Goal: Information Seeking & Learning: Learn about a topic

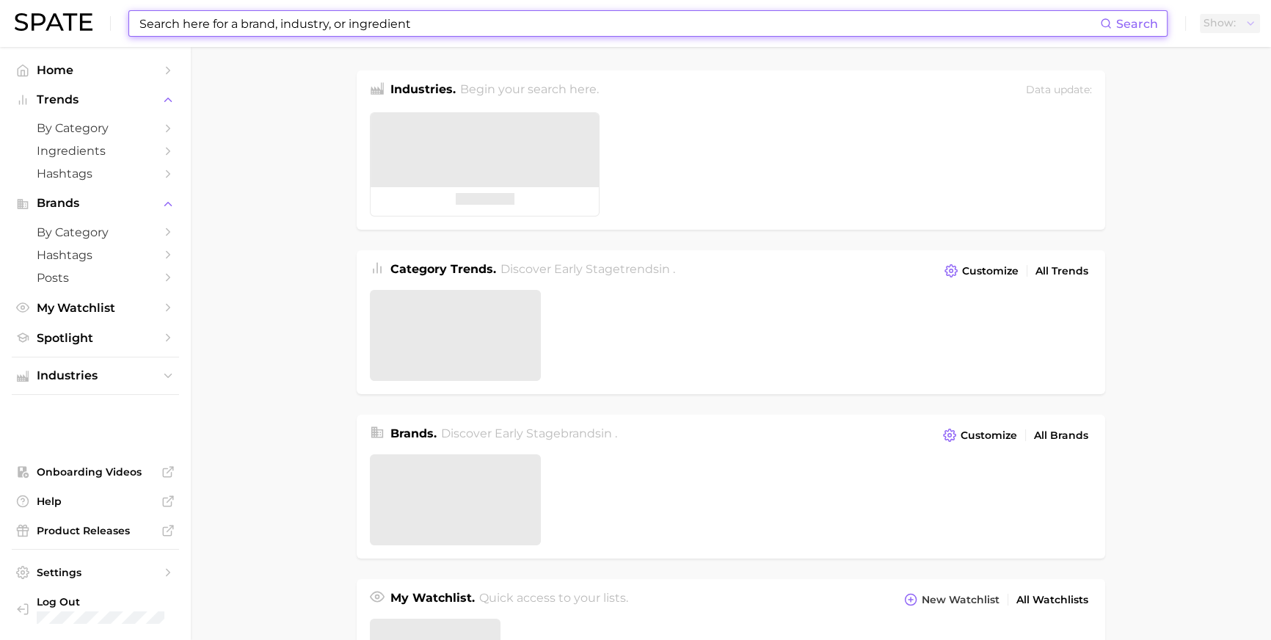
click at [395, 26] on input at bounding box center [619, 23] width 962 height 25
type input "d"
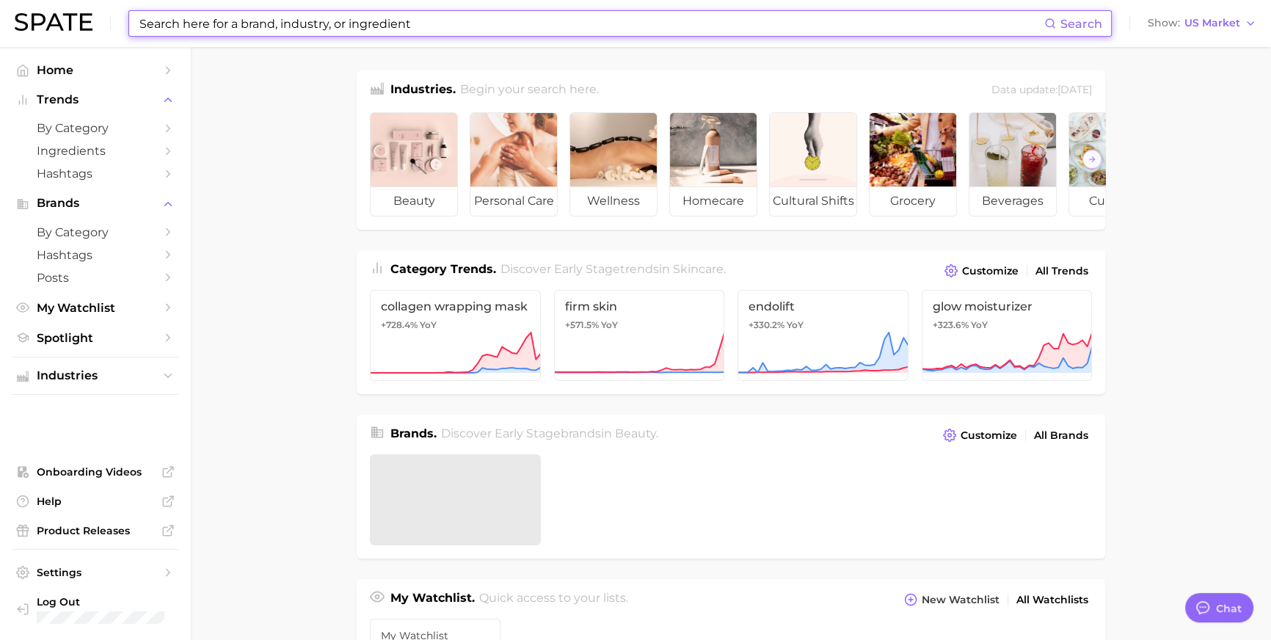
scroll to position [2197, 0]
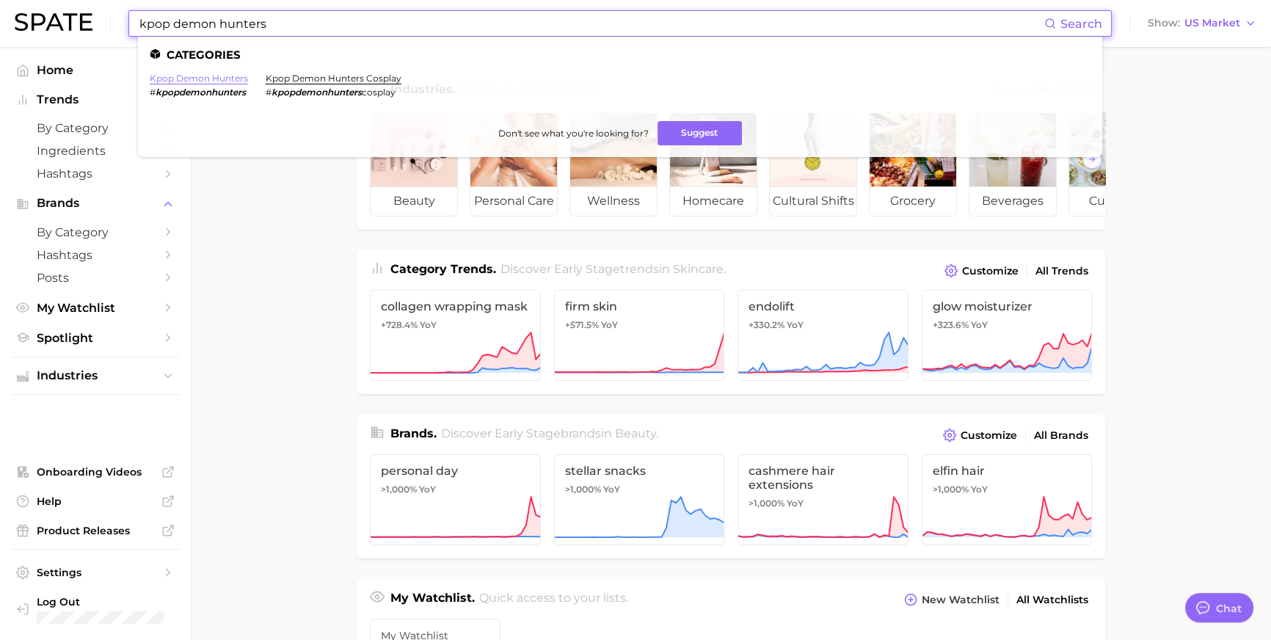
type input "kpop demon hunters"
click at [248, 79] on link "kpop demon hunters" at bounding box center [199, 78] width 98 height 11
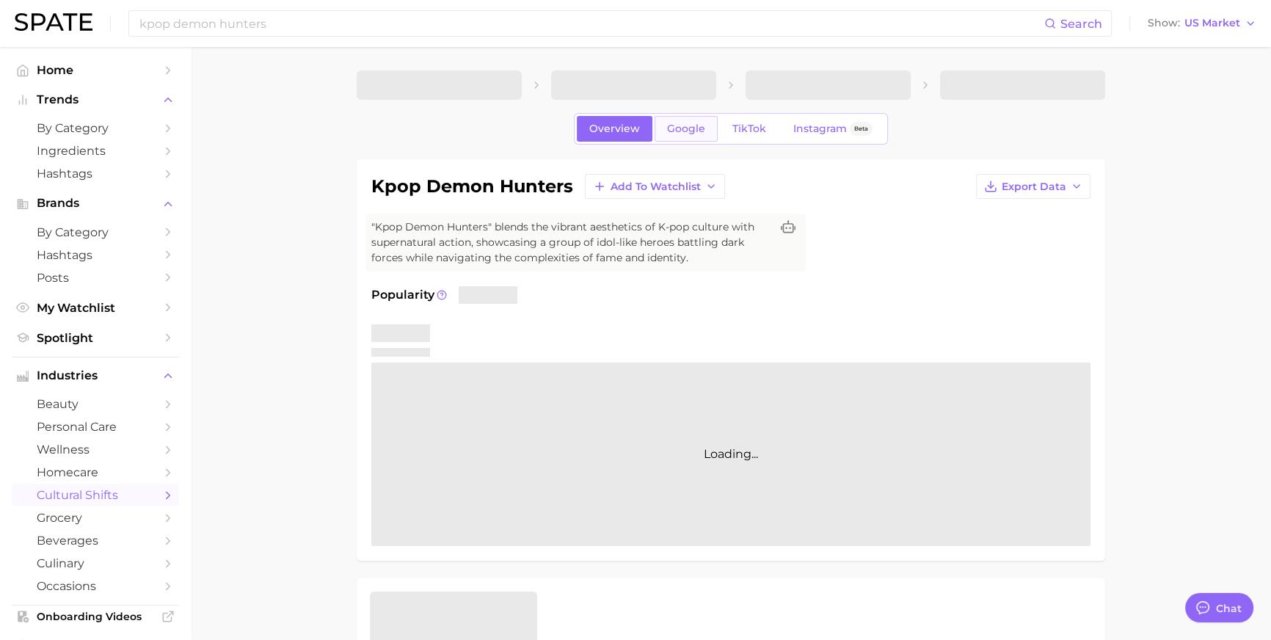
type textarea "x"
click at [672, 135] on span "Google" at bounding box center [686, 129] width 38 height 12
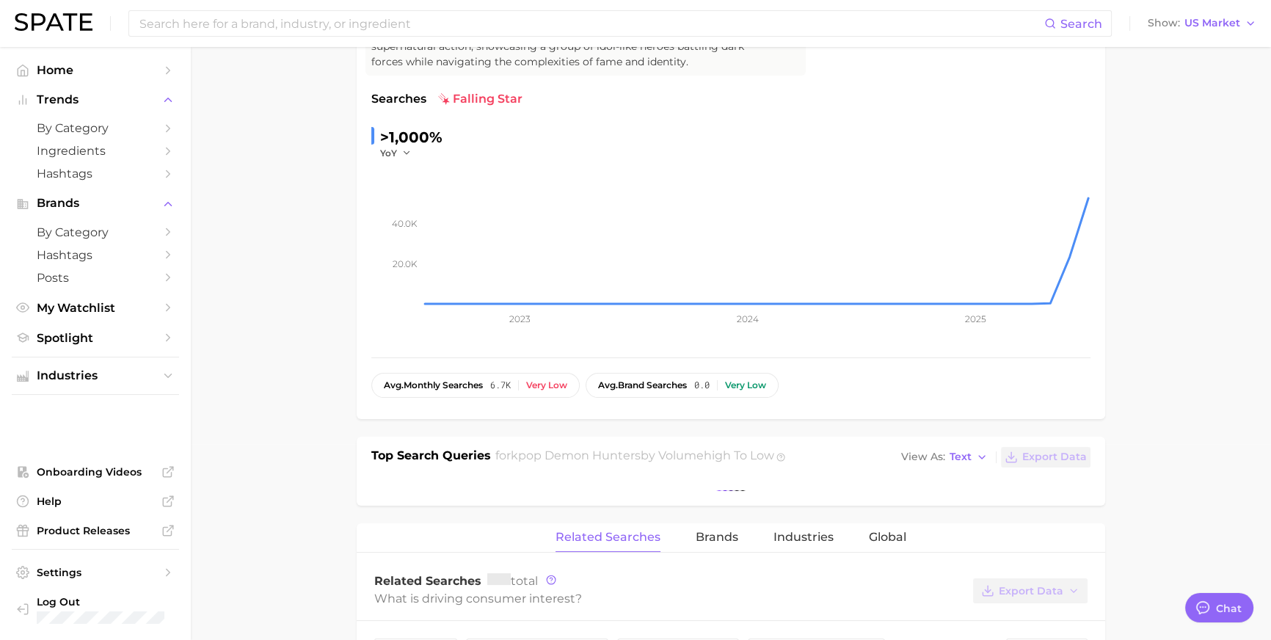
scroll to position [467, 0]
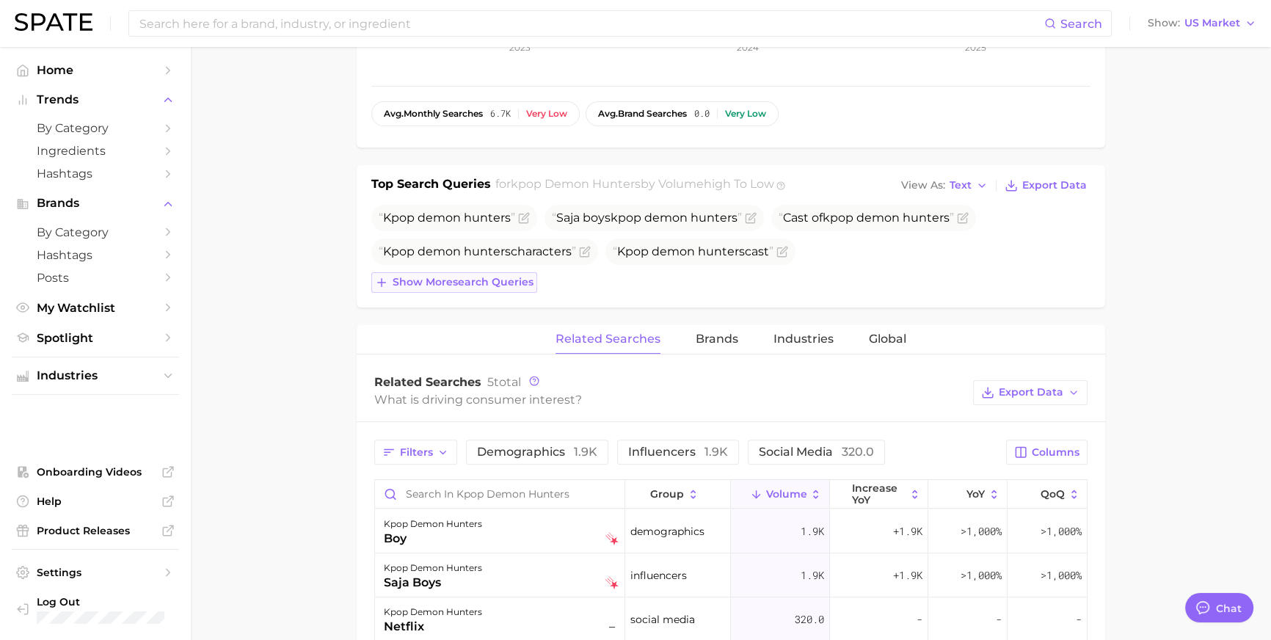
click at [524, 288] on span "Show more search queries" at bounding box center [463, 282] width 141 height 12
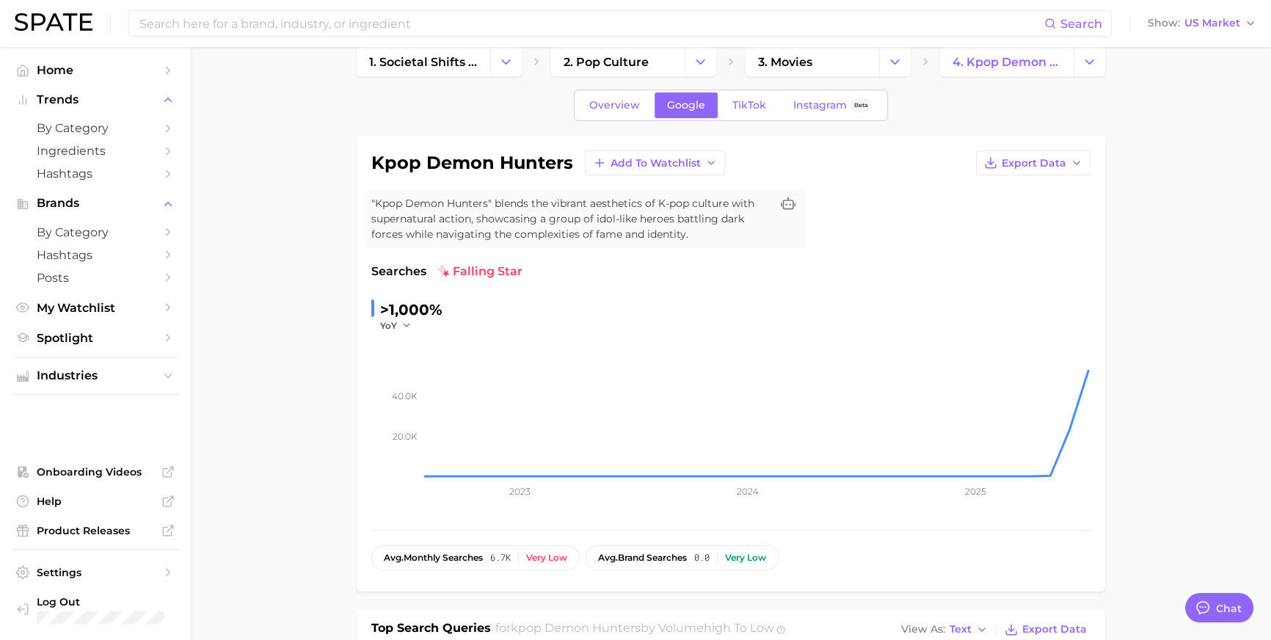
scroll to position [0, 0]
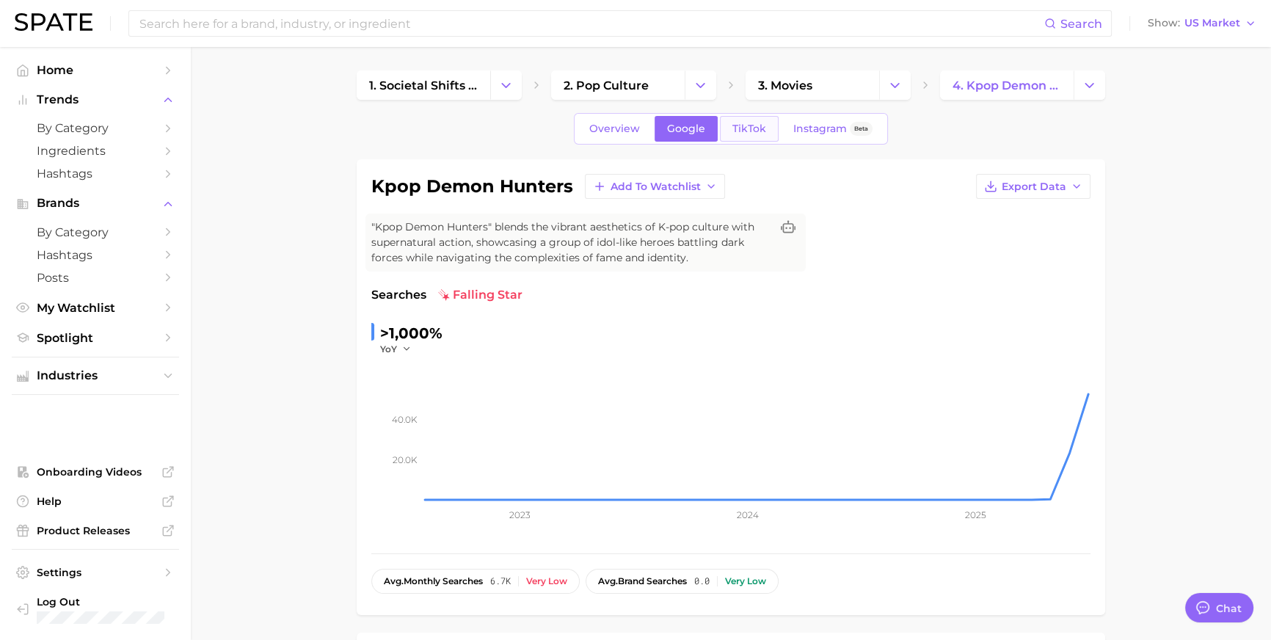
click at [740, 142] on link "TikTok" at bounding box center [749, 129] width 59 height 26
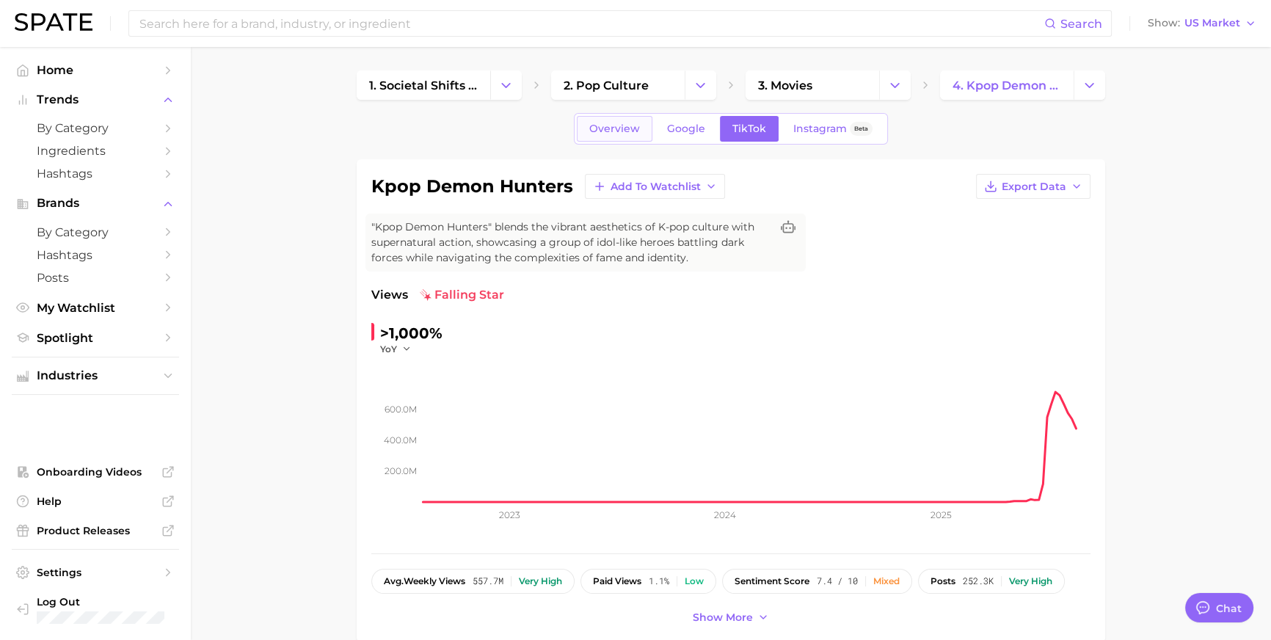
click at [600, 135] on span "Overview" at bounding box center [614, 129] width 51 height 12
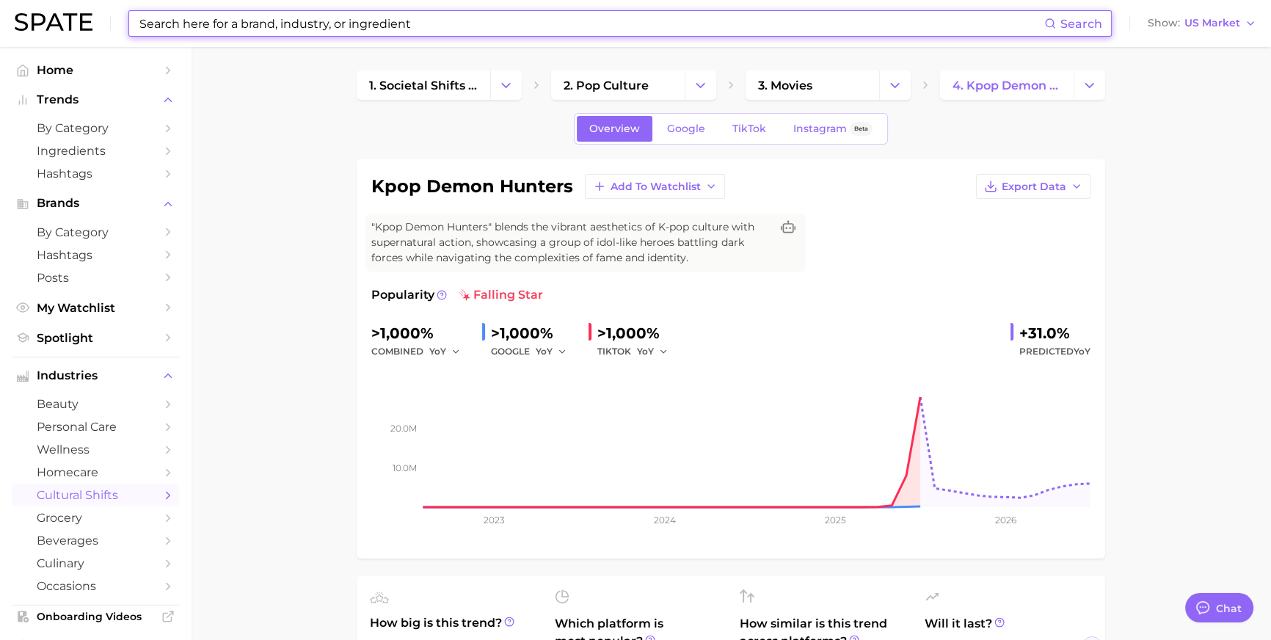
click at [398, 26] on input at bounding box center [591, 23] width 906 height 25
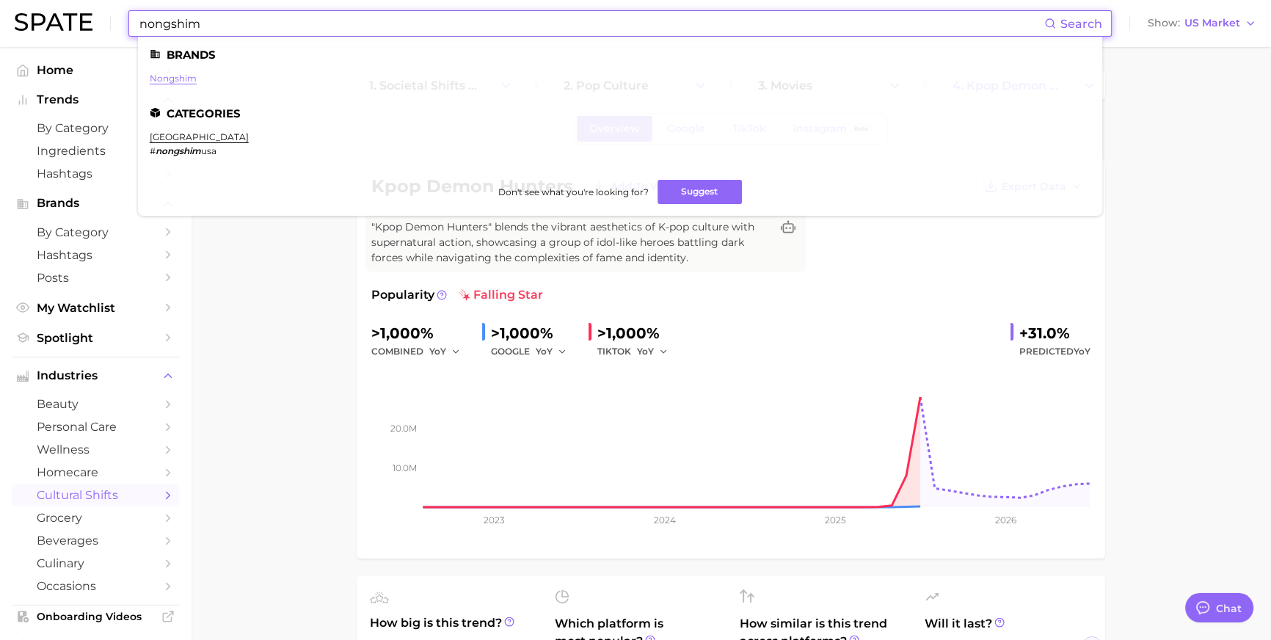
type input "nongshim"
click at [197, 76] on link "nongshim" at bounding box center [173, 78] width 47 height 11
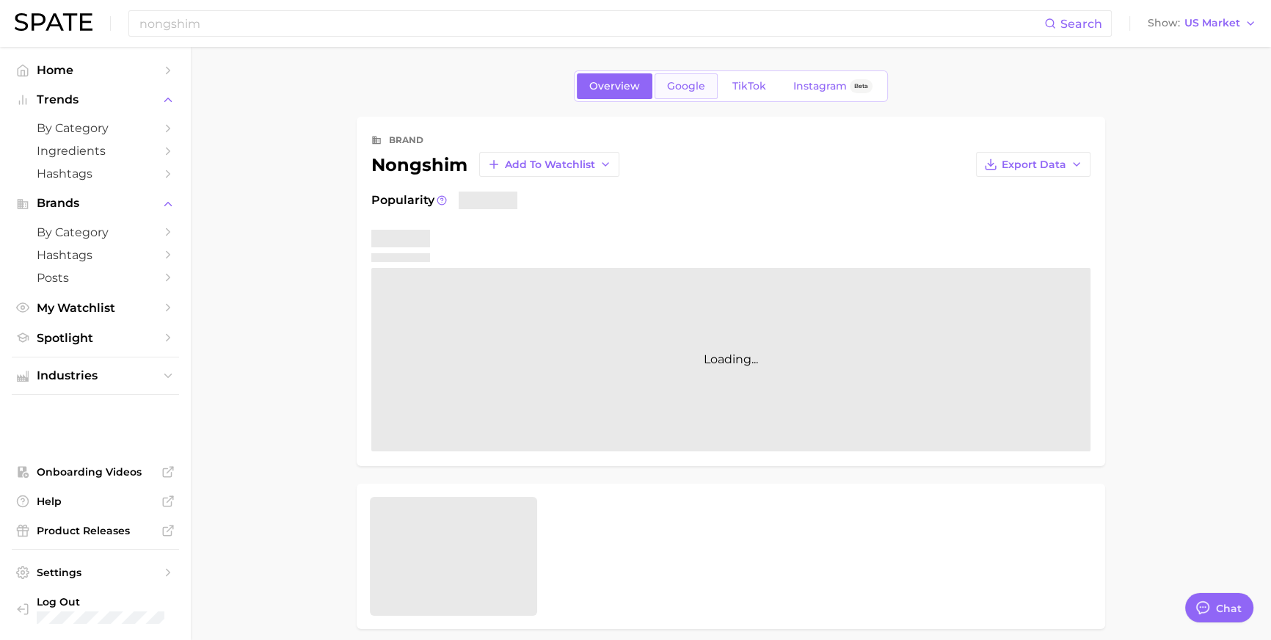
click at [683, 87] on span "Google" at bounding box center [686, 86] width 38 height 12
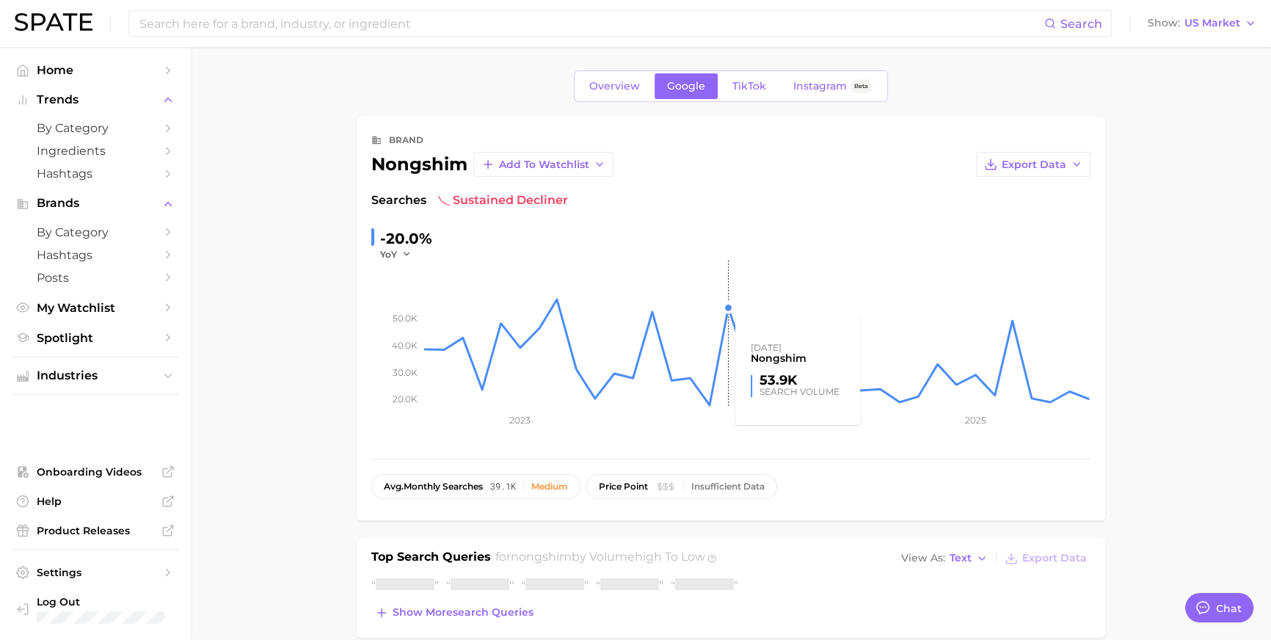
scroll to position [459, 0]
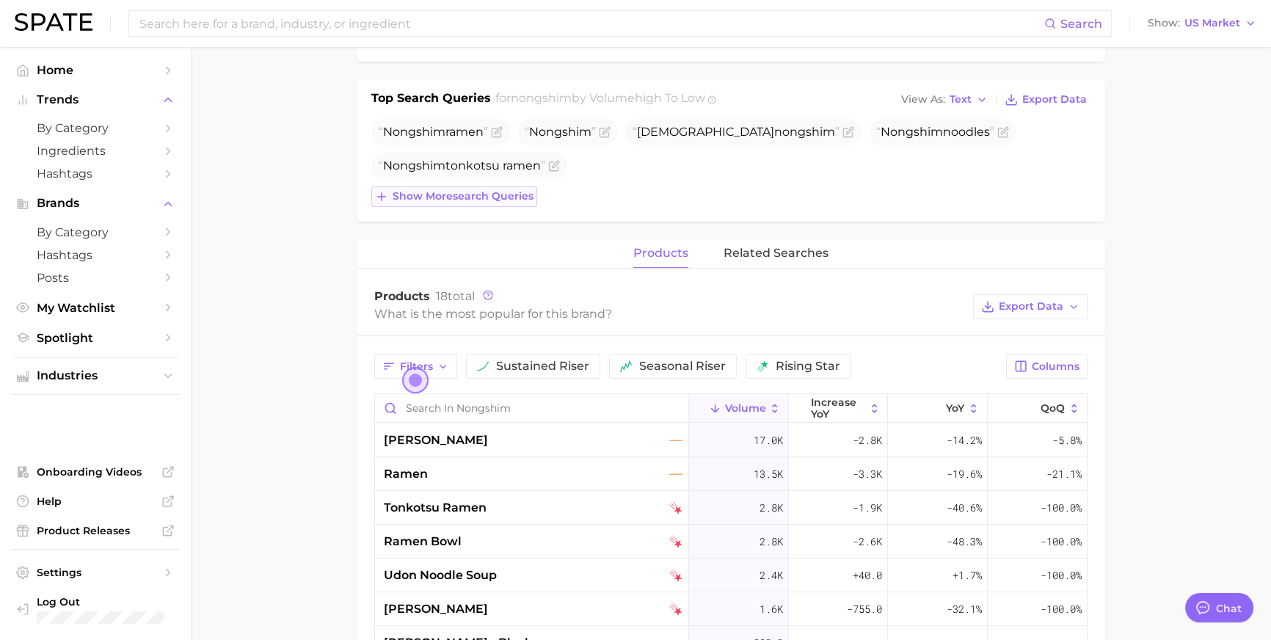
click at [492, 203] on span "Show more search queries" at bounding box center [463, 196] width 141 height 12
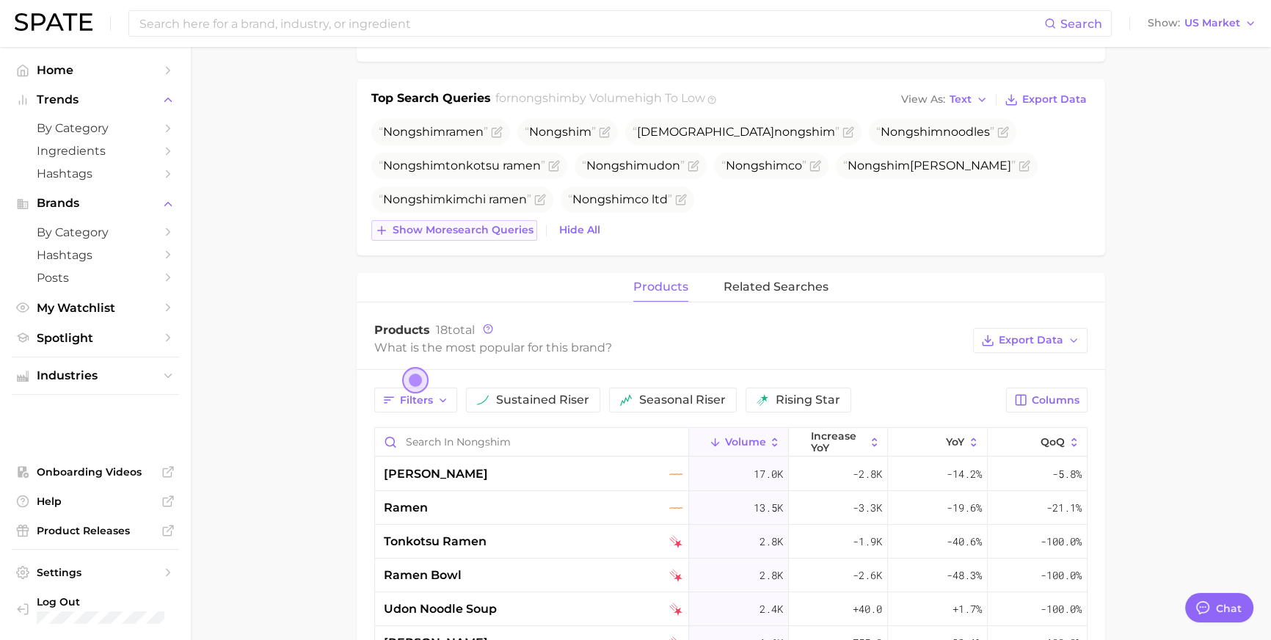
click at [501, 236] on span "Show more search queries" at bounding box center [463, 230] width 141 height 12
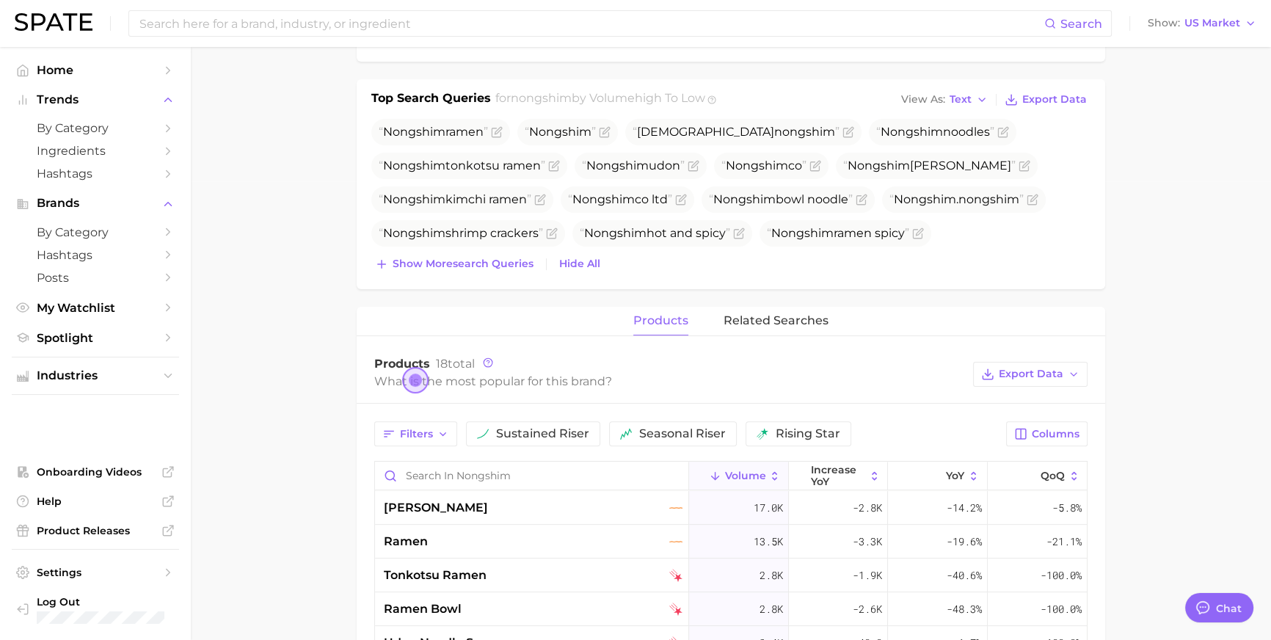
click at [502, 289] on div "Top Search Queries for nongshim by Volume high to low View As Text Export Data …" at bounding box center [731, 184] width 749 height 210
click at [505, 270] on span "Show more search queries" at bounding box center [463, 264] width 141 height 12
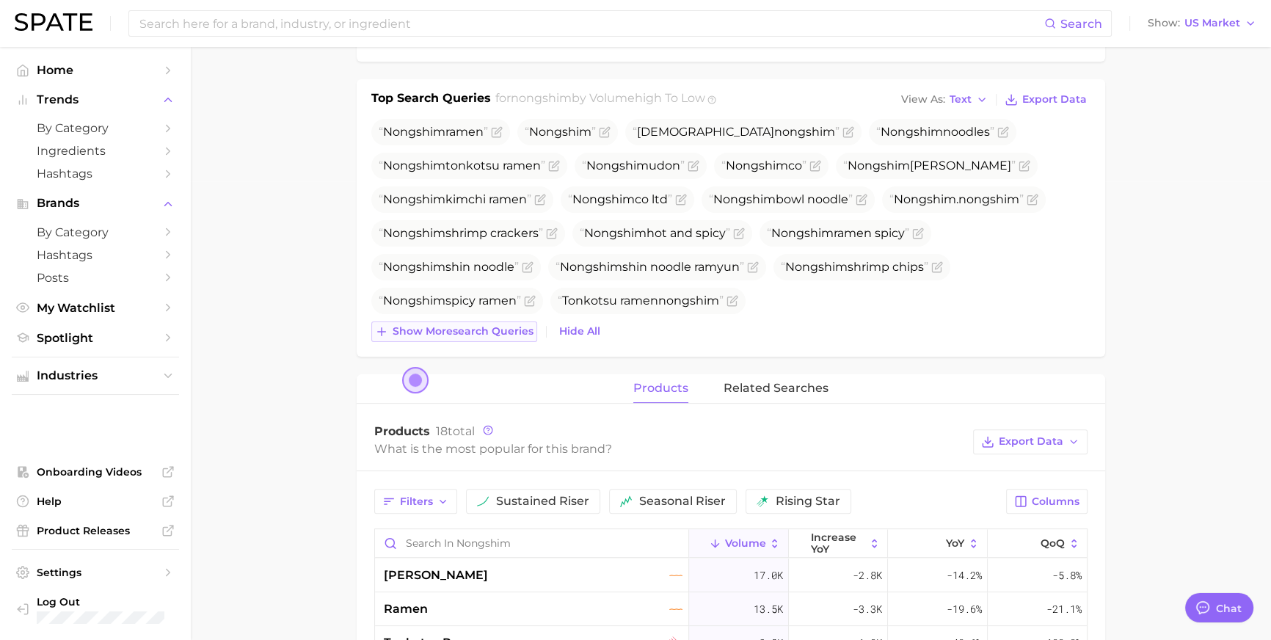
click at [487, 338] on span "Show more search queries" at bounding box center [463, 331] width 141 height 12
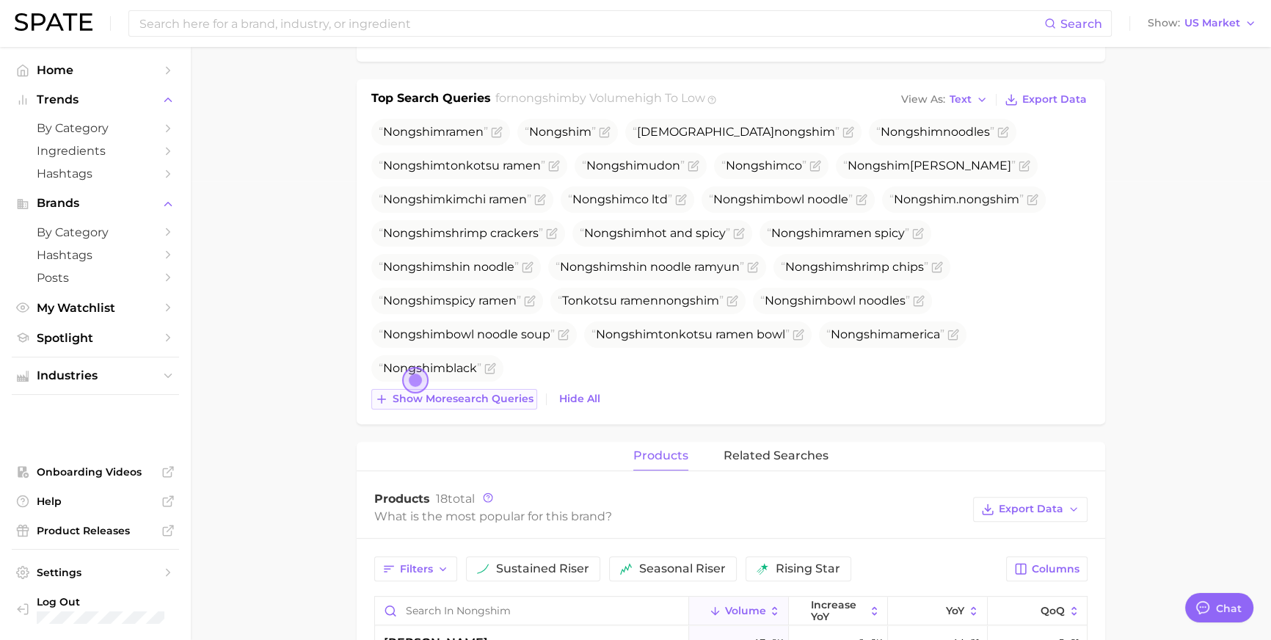
click at [525, 405] on span "Show more search queries" at bounding box center [463, 399] width 141 height 12
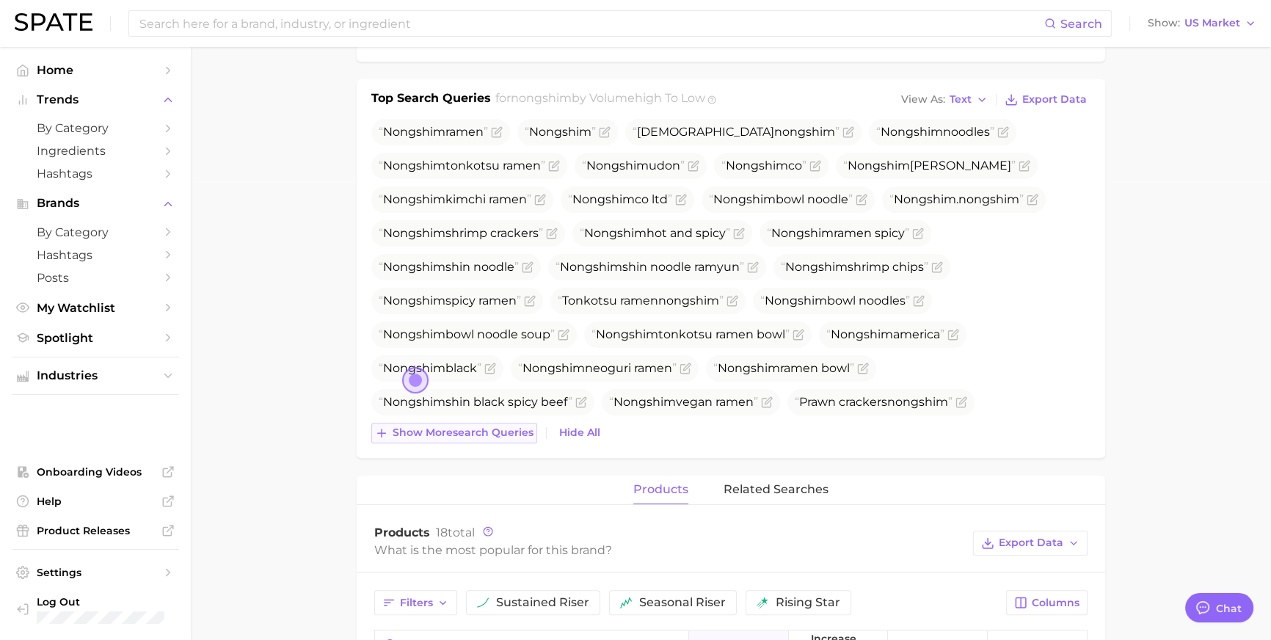
click at [522, 439] on span "Show more search queries" at bounding box center [463, 432] width 141 height 12
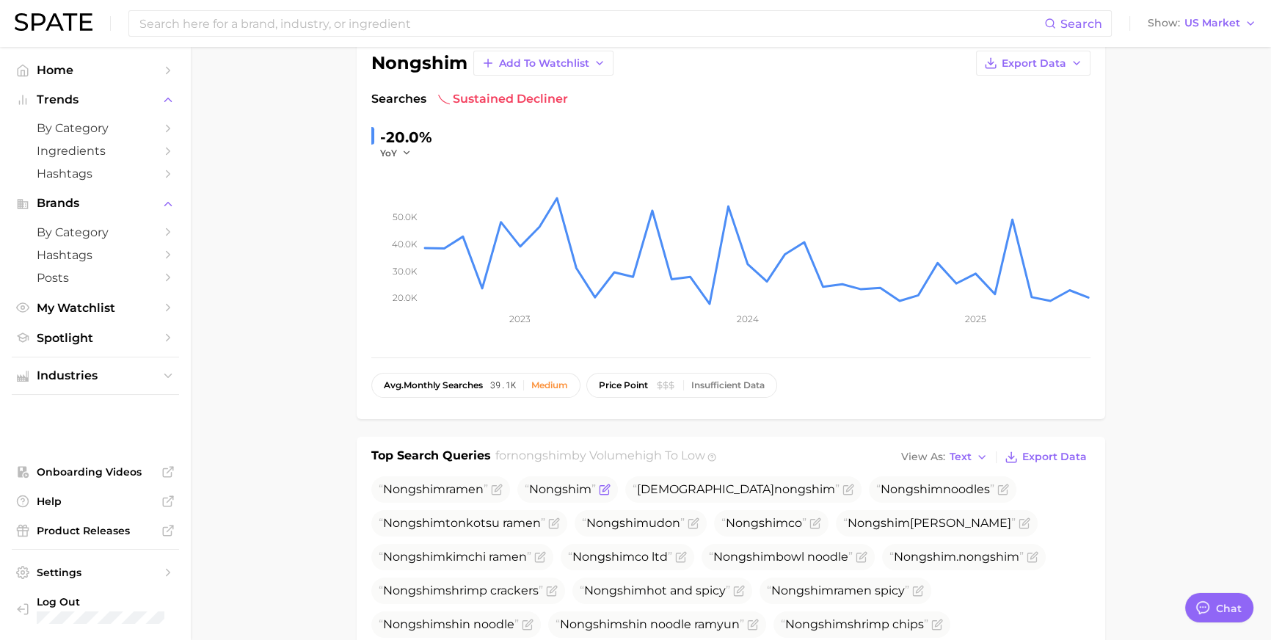
scroll to position [0, 0]
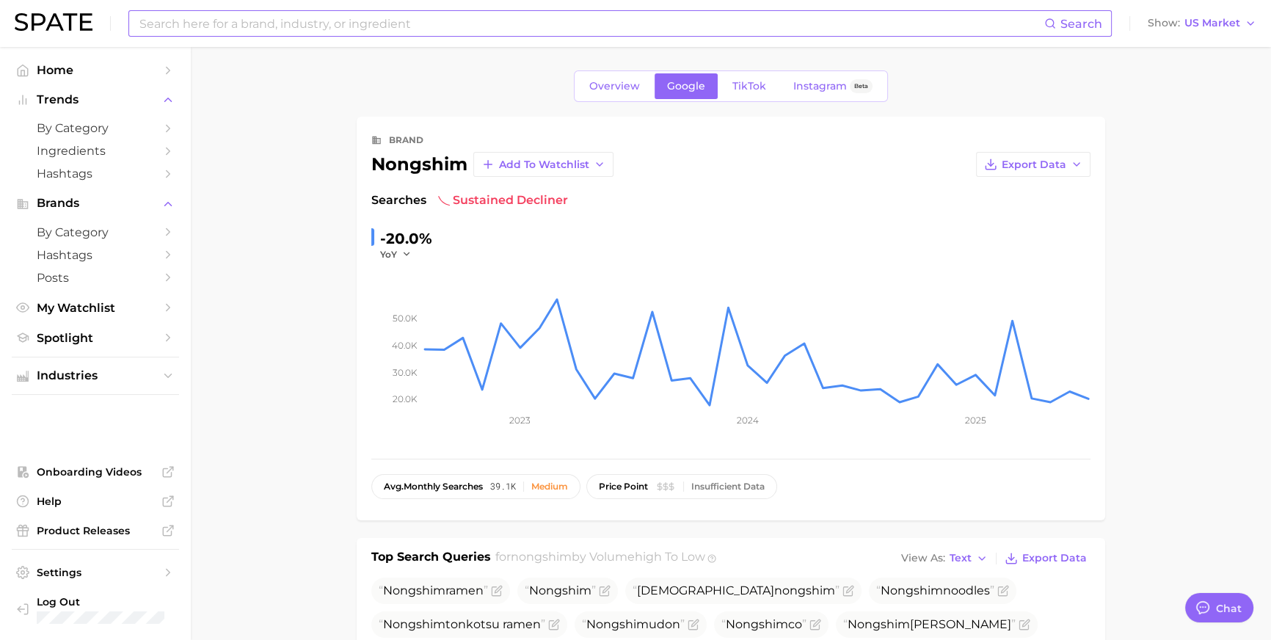
click at [374, 26] on input at bounding box center [591, 23] width 906 height 25
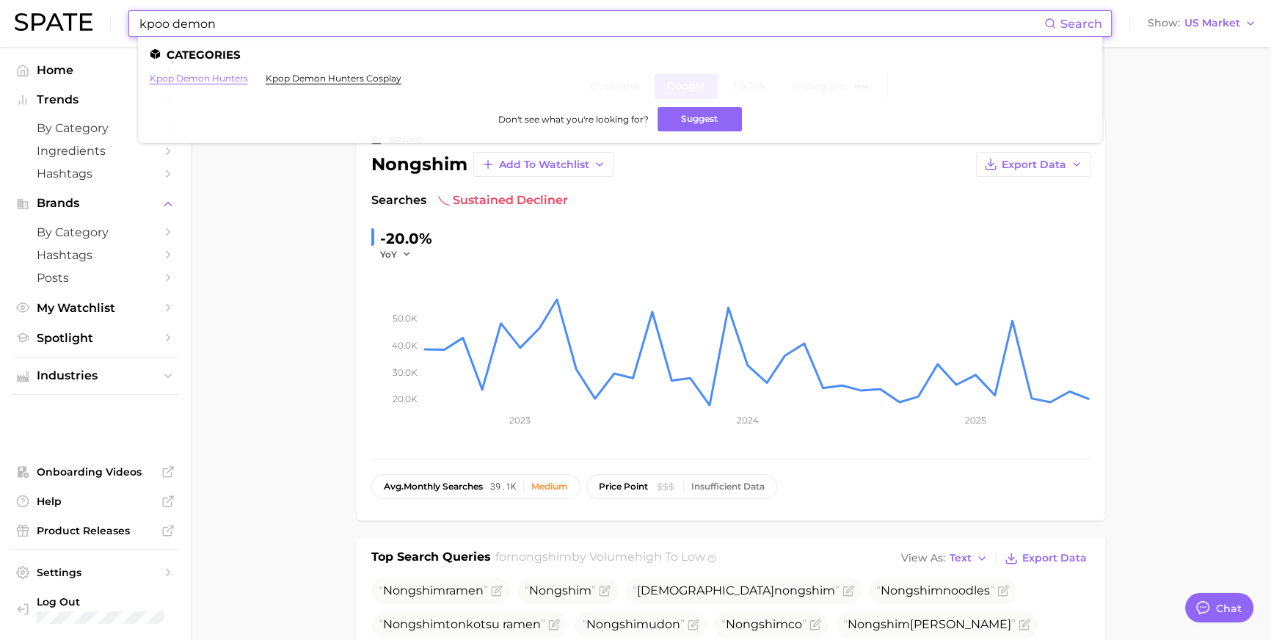
type input "kpoo demon"
click at [248, 74] on link "kpop demon hunters" at bounding box center [199, 78] width 98 height 11
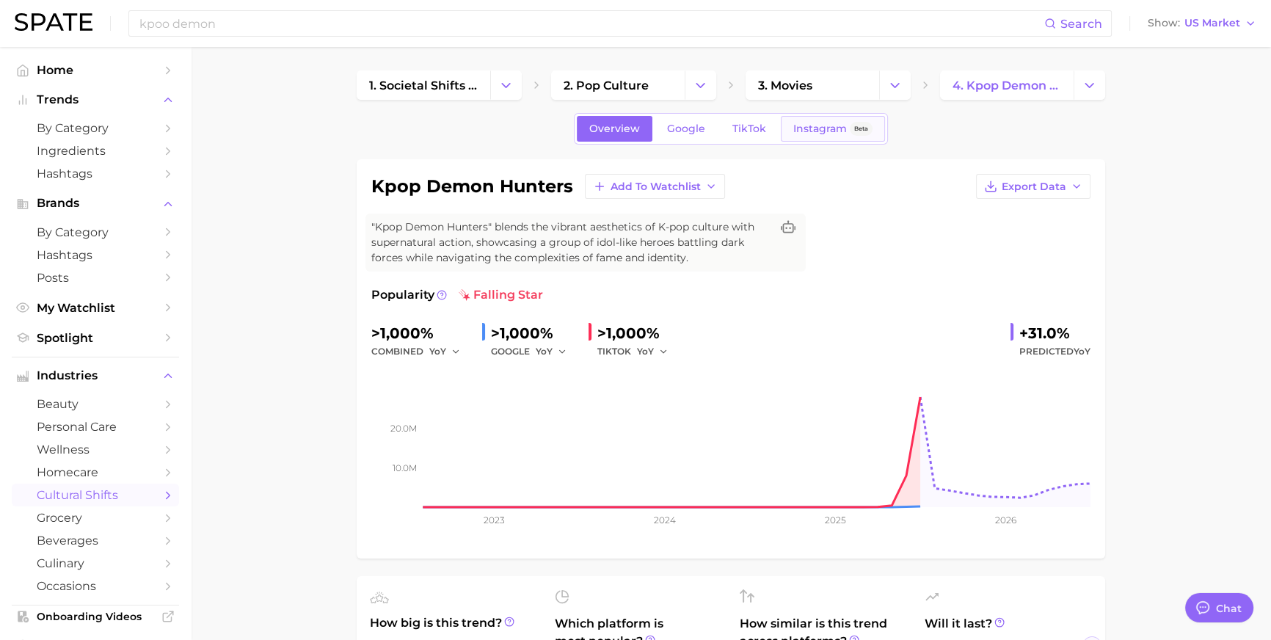
click at [807, 134] on span "Instagram" at bounding box center [820, 129] width 54 height 12
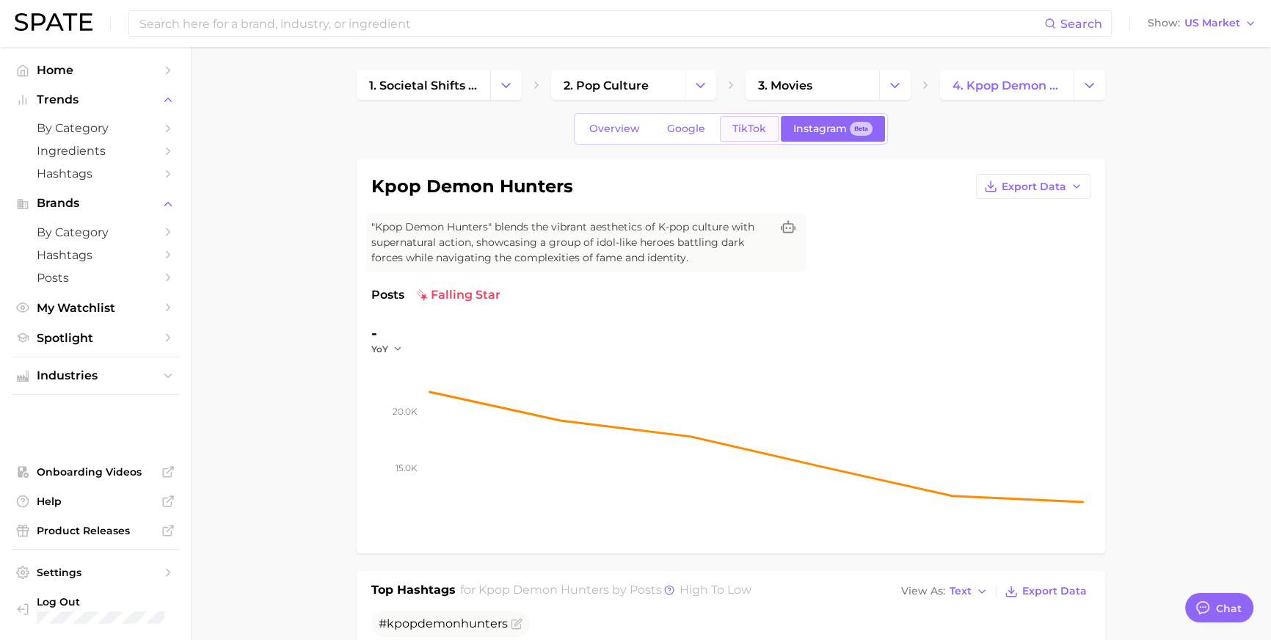
click at [748, 142] on link "TikTok" at bounding box center [749, 129] width 59 height 26
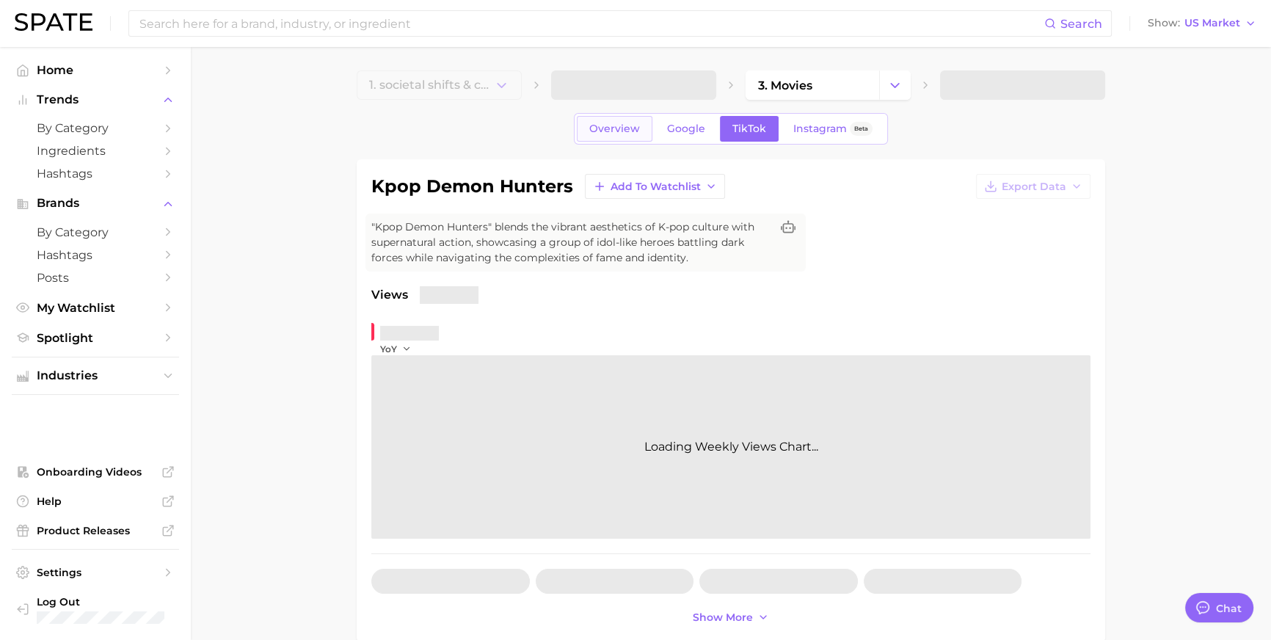
click at [589, 135] on span "Overview" at bounding box center [614, 129] width 51 height 12
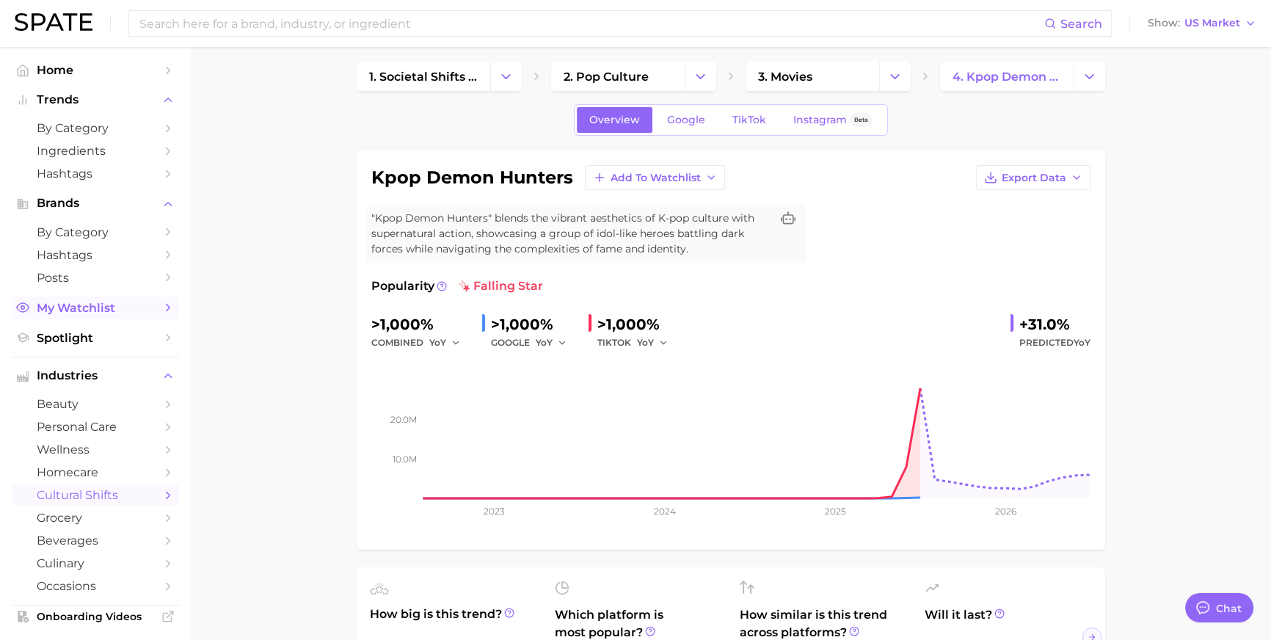
scroll to position [20, 0]
